Goal: Task Accomplishment & Management: Understand process/instructions

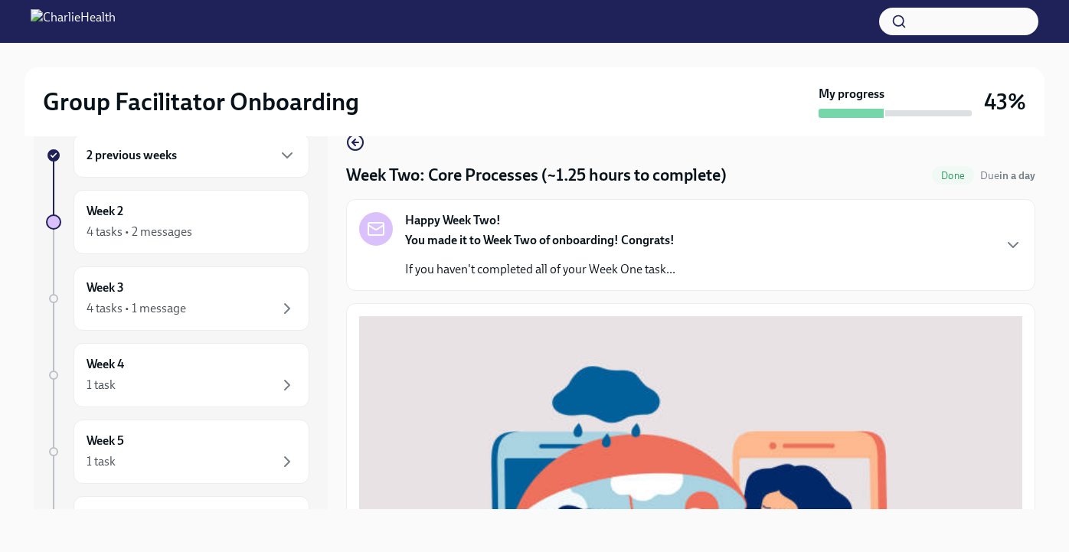
scroll to position [620, 0]
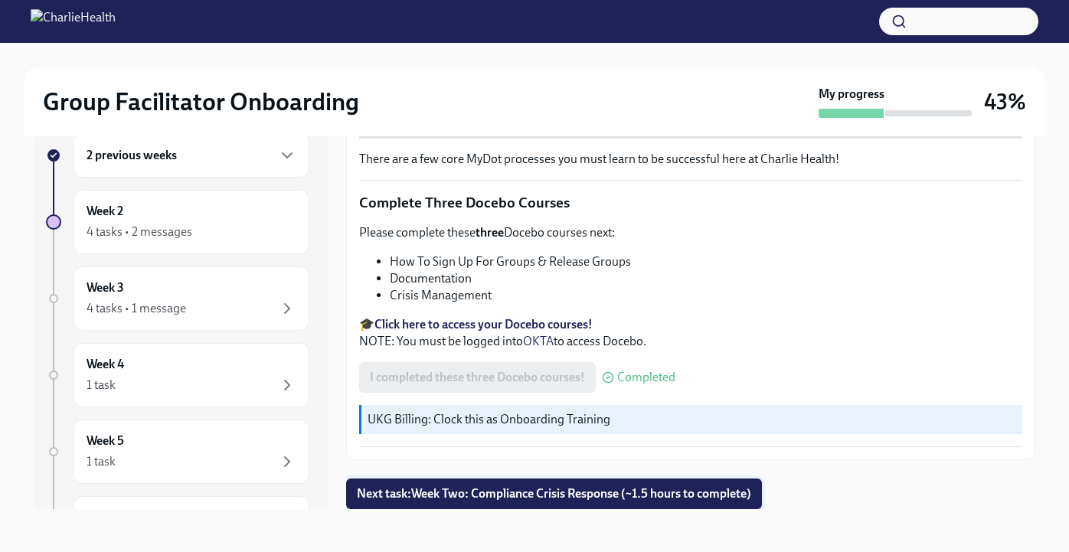
click at [440, 496] on span "Next task : Week Two: Compliance Crisis Response (~1.5 hours to complete)" at bounding box center [554, 493] width 395 height 15
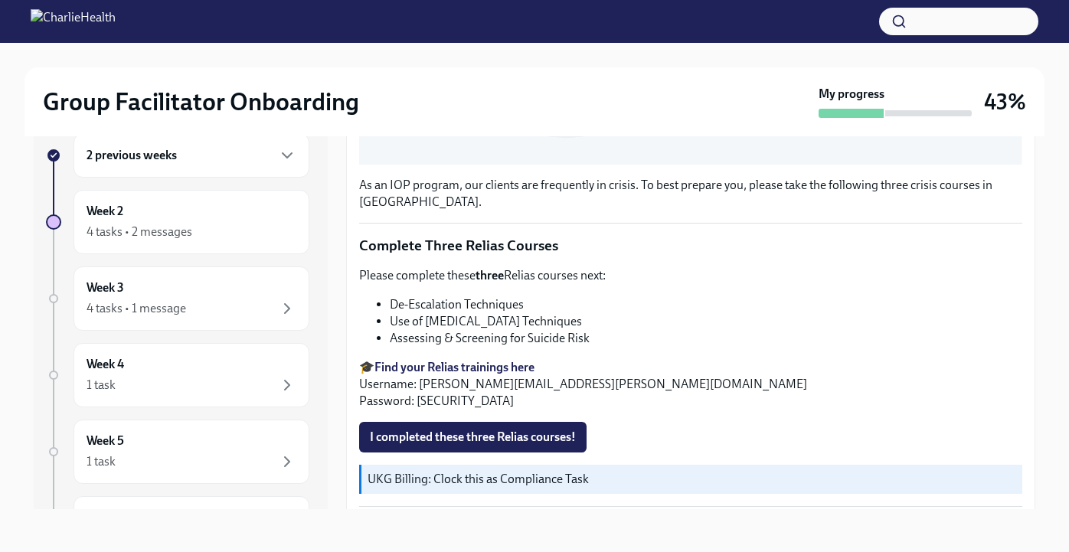
scroll to position [562, 0]
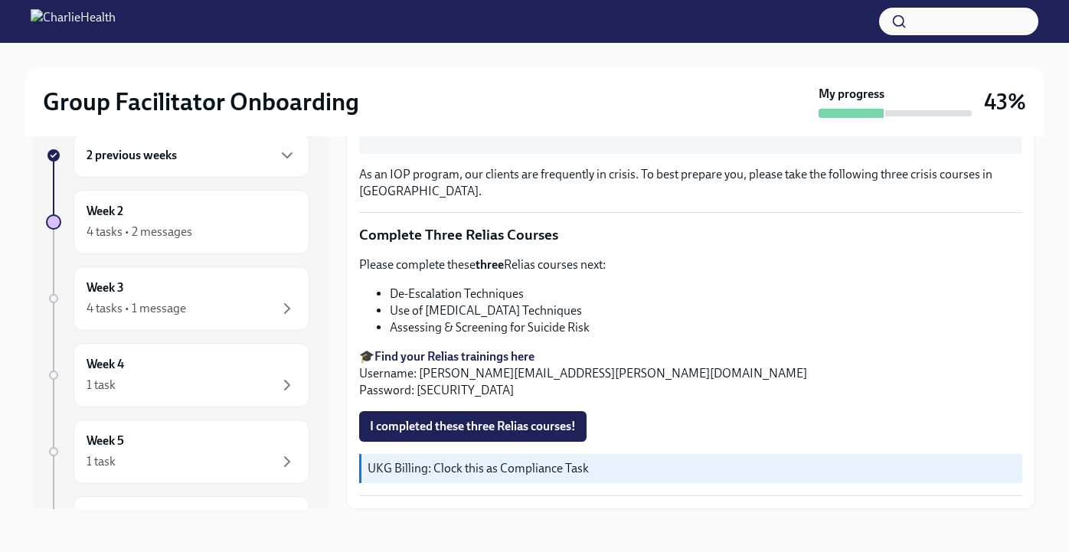
click at [503, 357] on strong "Find your Relias trainings here" at bounding box center [455, 356] width 160 height 15
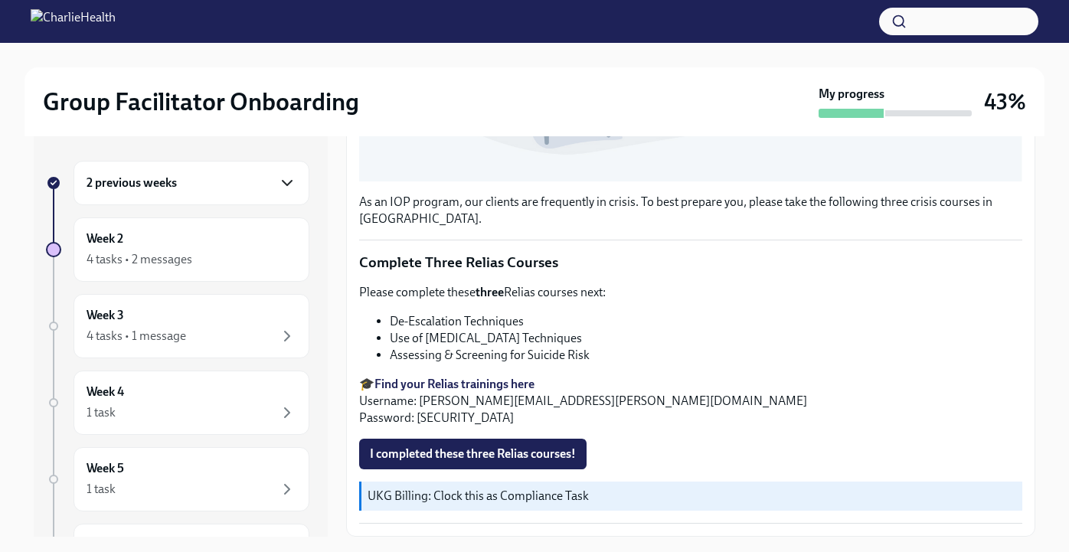
click at [291, 182] on icon "button" at bounding box center [287, 183] width 18 height 18
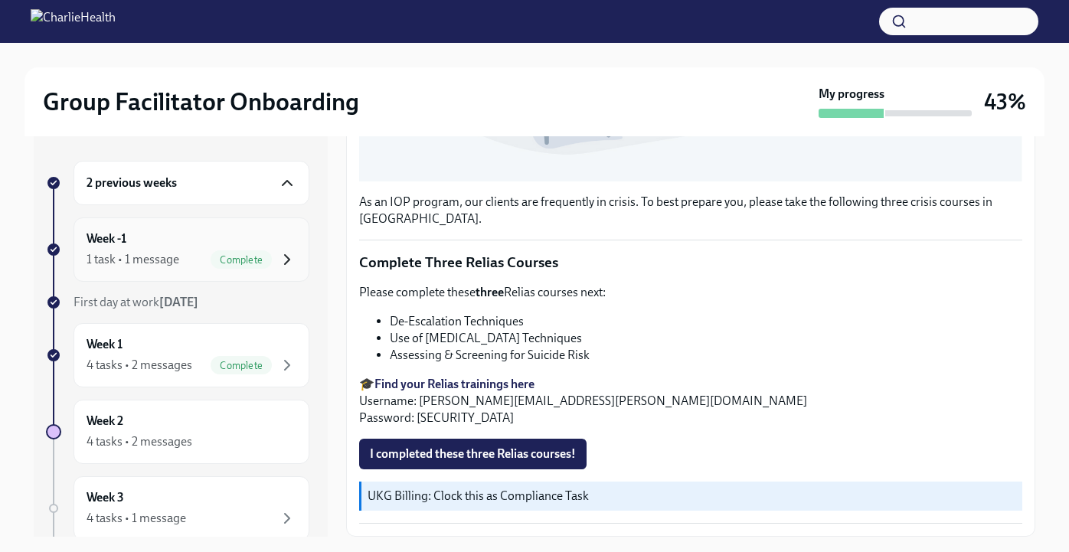
click at [288, 255] on icon "button" at bounding box center [287, 259] width 18 height 18
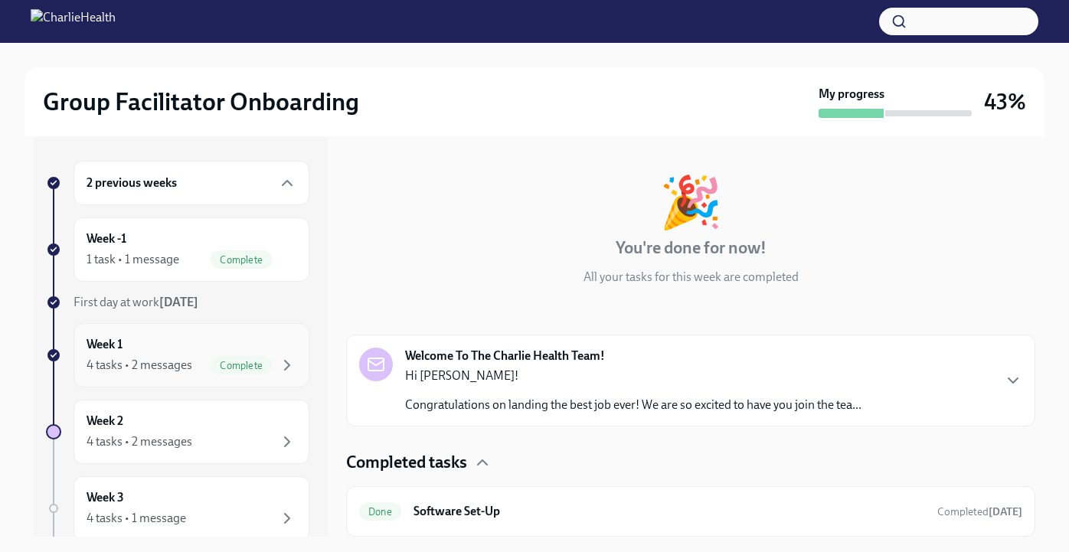
click at [245, 354] on div "Week 1 4 tasks • 2 messages Complete" at bounding box center [192, 355] width 210 height 38
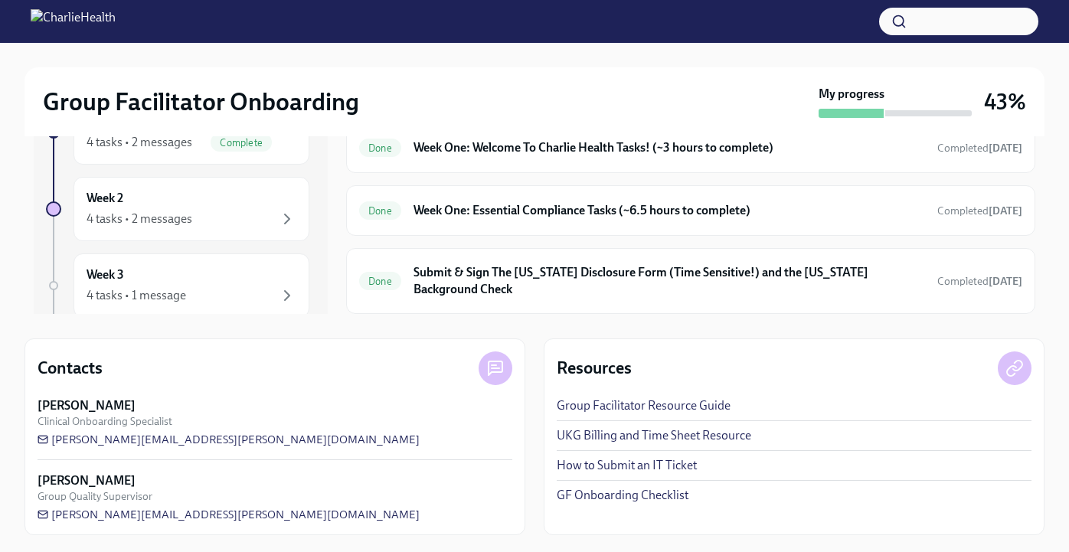
scroll to position [224, 0]
click at [543, 290] on h6 "Submit & Sign The [US_STATE] Disclosure Form (Time Sensitive!) and the [US_STAT…" at bounding box center [670, 280] width 512 height 34
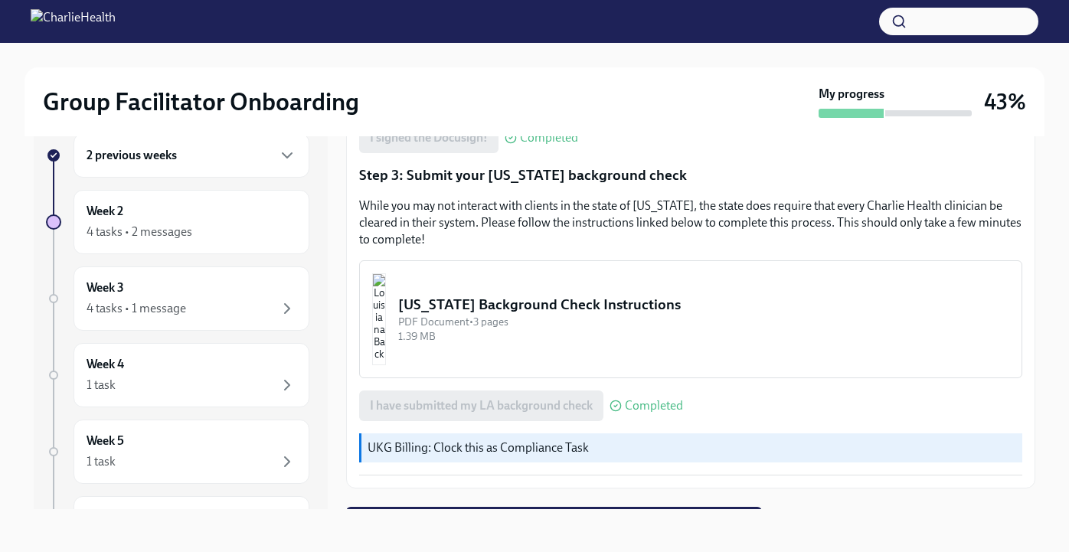
scroll to position [453, 0]
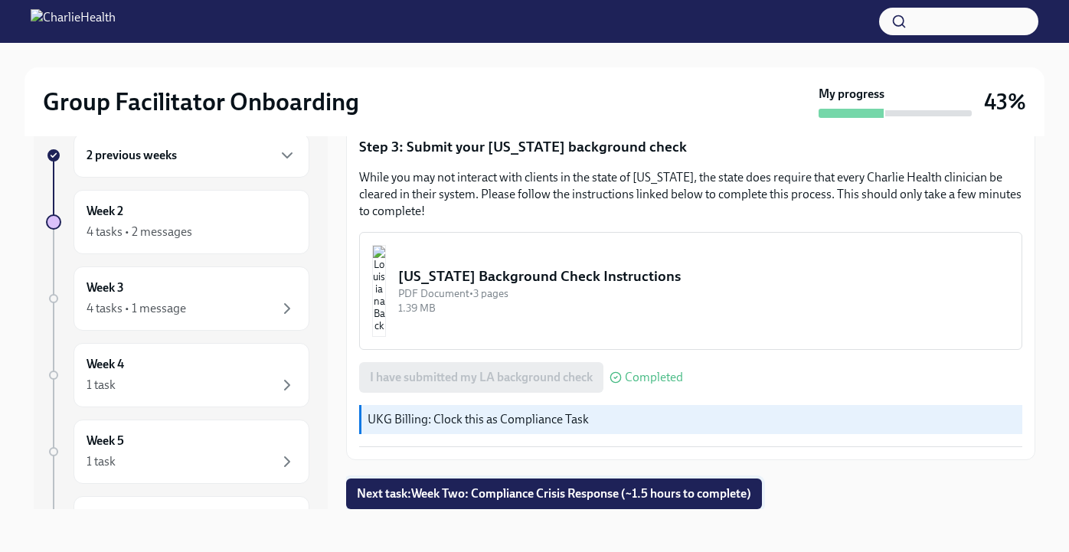
click at [486, 487] on span "Next task : Week Two: Compliance Crisis Response (~1.5 hours to complete)" at bounding box center [554, 493] width 395 height 15
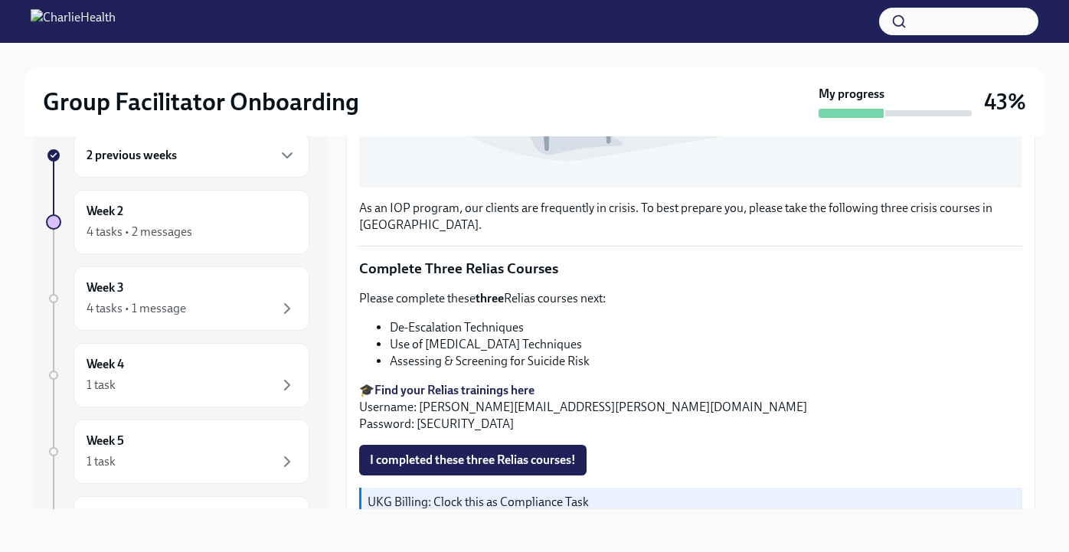
scroll to position [562, 0]
